Goal: Information Seeking & Learning: Learn about a topic

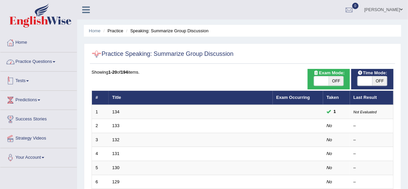
click at [44, 56] on link "Practice Questions" at bounding box center [38, 60] width 76 height 17
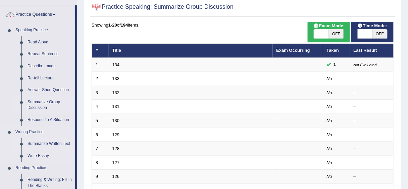
scroll to position [81, 0]
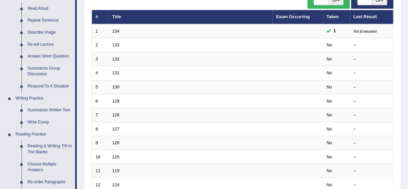
click at [54, 109] on link "Summarize Written Text" at bounding box center [49, 110] width 51 height 12
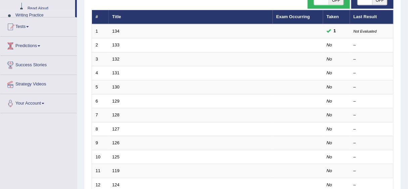
scroll to position [94, 0]
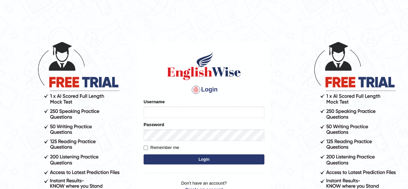
type input "jongsun_parramatta"
click at [196, 160] on button "Login" at bounding box center [204, 159] width 121 height 10
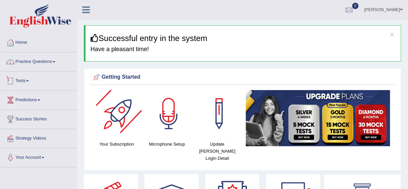
click at [30, 65] on link "Practice Questions" at bounding box center [38, 60] width 76 height 17
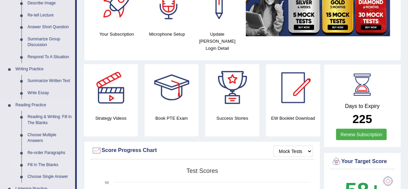
scroll to position [161, 0]
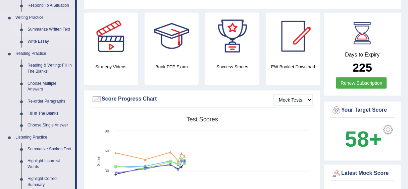
click at [43, 27] on link "Summarize Written Text" at bounding box center [49, 29] width 51 height 12
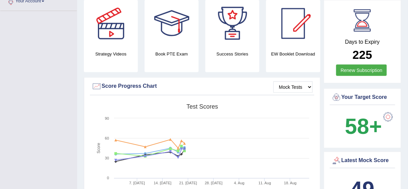
scroll to position [191, 0]
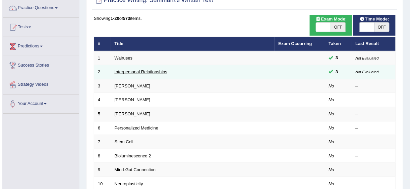
scroll to position [54, 0]
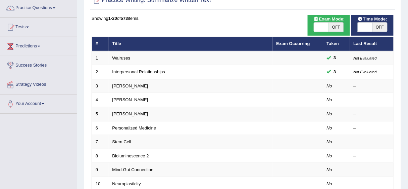
click at [350, 21] on div "Showing 1-20 of 573 items." at bounding box center [243, 18] width 302 height 6
click at [347, 21] on span "Exam Mode:" at bounding box center [329, 19] width 36 height 7
click at [344, 23] on div "ON OFF" at bounding box center [329, 27] width 36 height 10
click at [343, 23] on div "ON OFF" at bounding box center [329, 27] width 30 height 10
click at [330, 30] on span "OFF" at bounding box center [336, 26] width 15 height 9
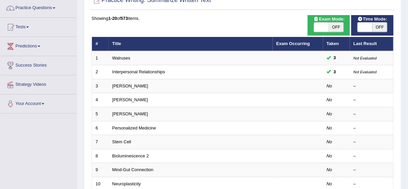
checkbox input "true"
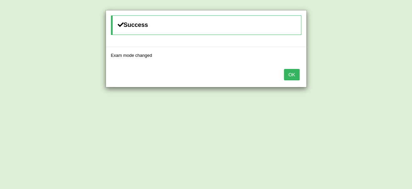
click at [296, 73] on button "OK" at bounding box center [291, 74] width 15 height 11
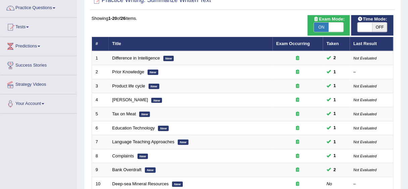
click at [383, 25] on span "OFF" at bounding box center [379, 26] width 15 height 9
checkbox input "true"
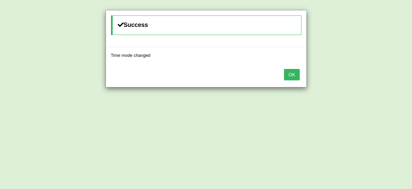
click at [292, 69] on button "OK" at bounding box center [291, 74] width 15 height 11
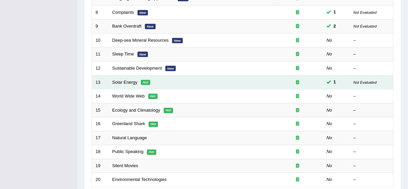
scroll to position [188, 0]
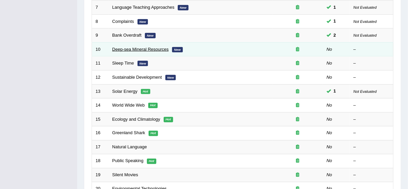
click at [134, 47] on link "Deep-sea Mineral Resources" at bounding box center [140, 49] width 56 height 5
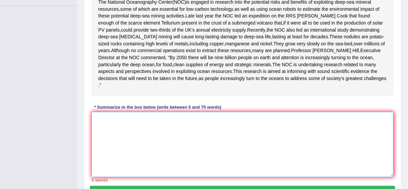
click at [157, 139] on textarea at bounding box center [243, 144] width 302 height 65
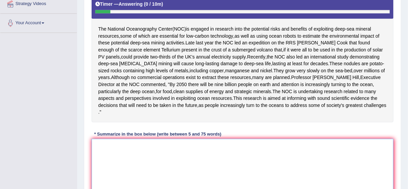
type textarea "f"
type textarea "t"
type textarea "T"
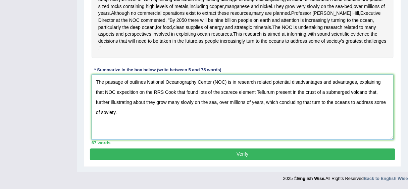
scroll to position [210, 0]
type textarea "The passage of outlines National Oceanography Center (NOC) is in research relat…"
click at [253, 147] on div "Instructions: Read the passage below and summarize it using one sentence. Type …" at bounding box center [242, 19] width 305 height 258
click at [252, 152] on button "Verify" at bounding box center [242, 153] width 305 height 11
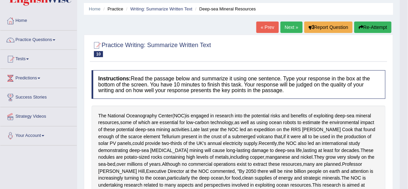
scroll to position [0, 0]
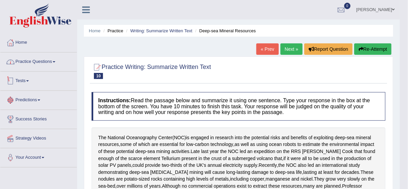
click at [42, 65] on link "Practice Questions" at bounding box center [38, 60] width 76 height 17
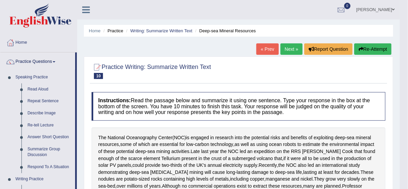
click at [292, 49] on link "Next »" at bounding box center [291, 48] width 22 height 11
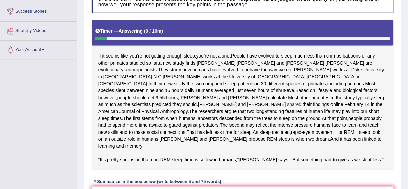
scroll to position [134, 0]
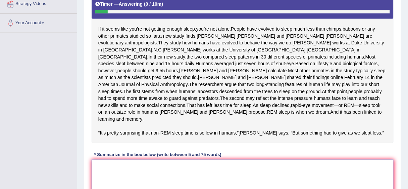
click at [181, 187] on textarea at bounding box center [243, 191] width 302 height 65
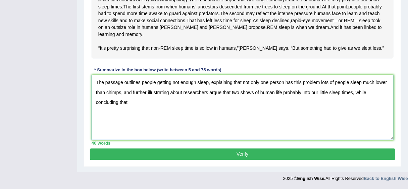
scroll to position [201, 0]
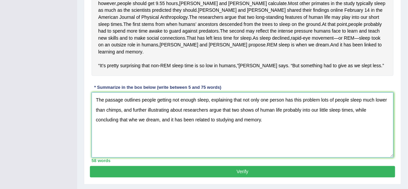
type textarea "The passage outlines people getting not enough sleep, explaining that not only …"
click at [245, 177] on button "Verify" at bounding box center [242, 171] width 305 height 11
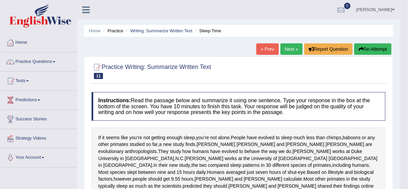
scroll to position [0, 0]
click at [55, 61] on span at bounding box center [54, 61] width 3 height 1
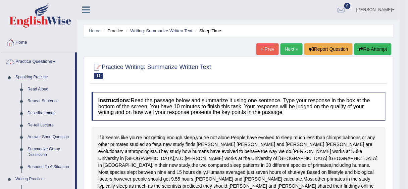
click at [49, 61] on link "Practice Questions" at bounding box center [37, 60] width 75 height 17
